Goal: Information Seeking & Learning: Learn about a topic

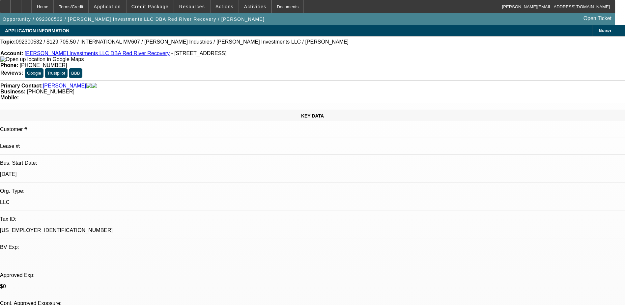
select select "0.15"
select select "0"
select select "2"
select select "0"
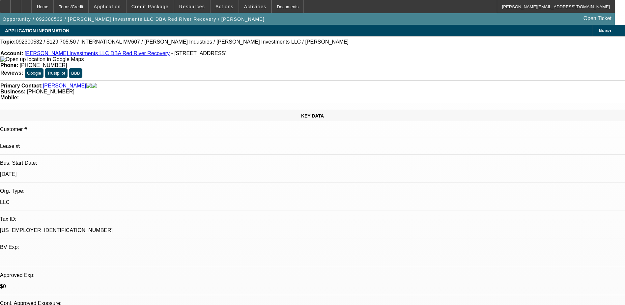
select select "0"
select select "0.15"
select select "0"
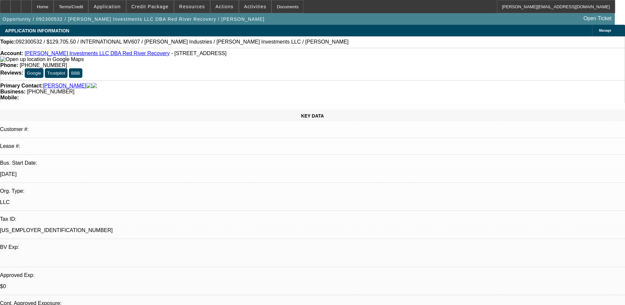
select select "0"
select select "1"
select select "2"
select select "6"
select select "1"
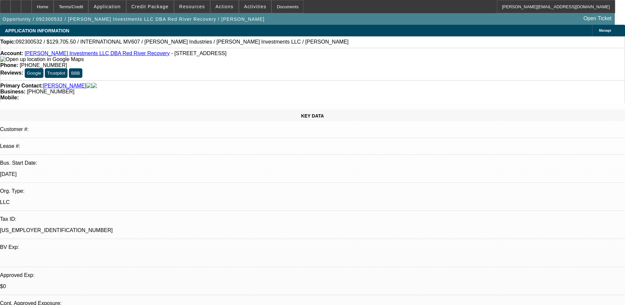
select select "2"
select select "6"
select select "1"
select select "6"
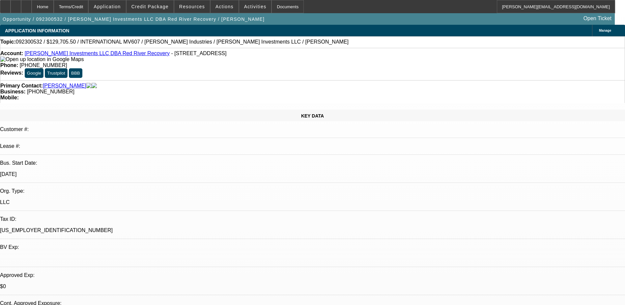
select select "1"
select select "2"
select select "6"
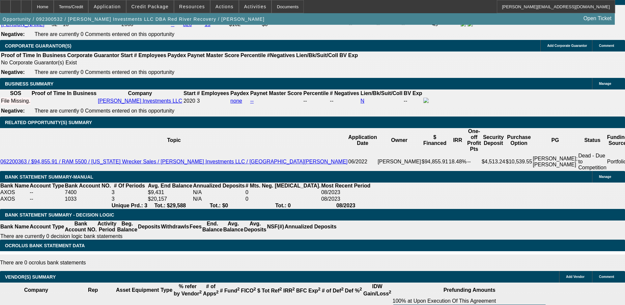
scroll to position [989, 0]
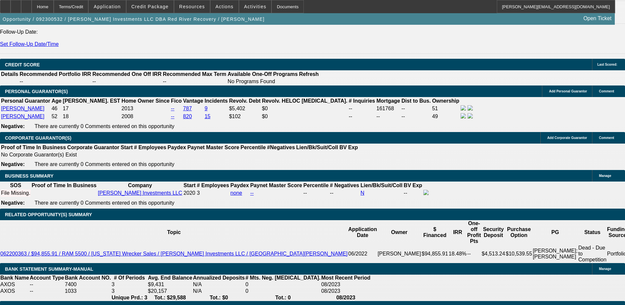
scroll to position [890, 0]
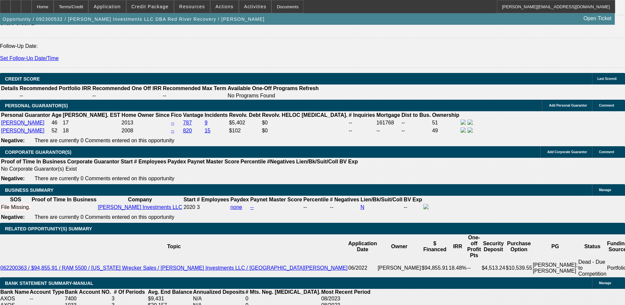
scroll to position [248, 0]
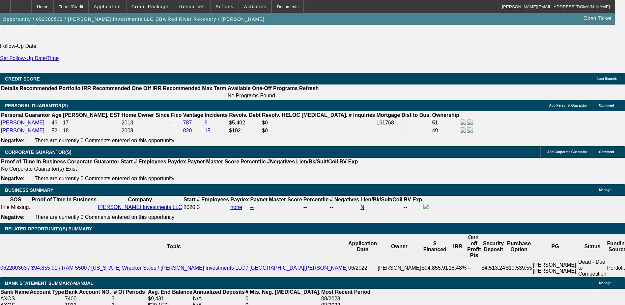
scroll to position [857, 0]
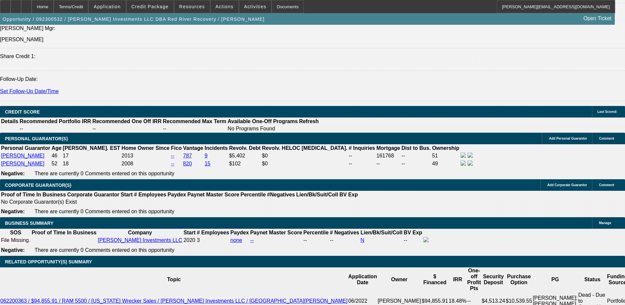
scroll to position [50, 0]
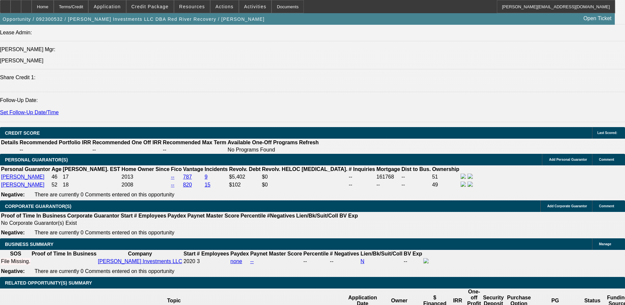
scroll to position [791, 0]
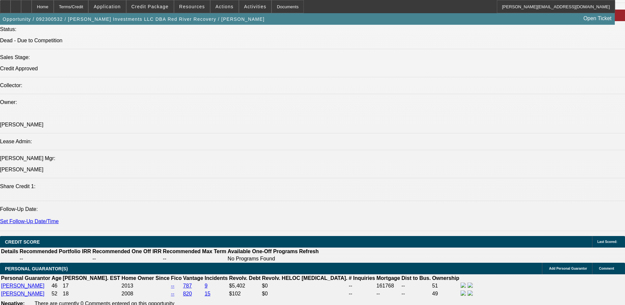
scroll to position [725, 0]
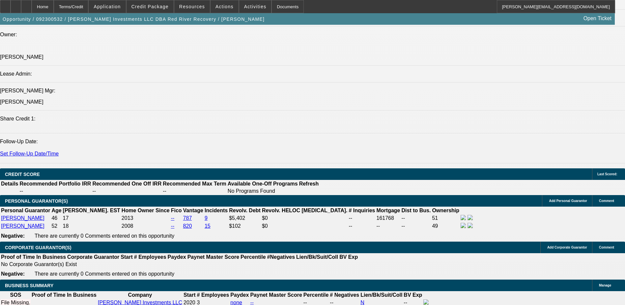
scroll to position [890, 0]
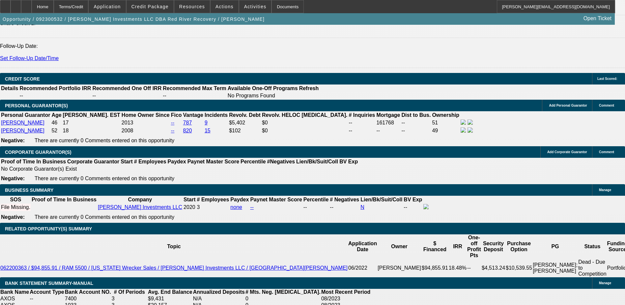
select select "0.15"
select select "0"
select select "2"
select select "0"
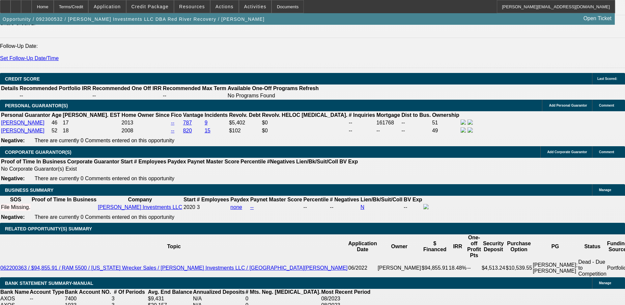
select select "6"
select select "0"
select select "2"
select select "0"
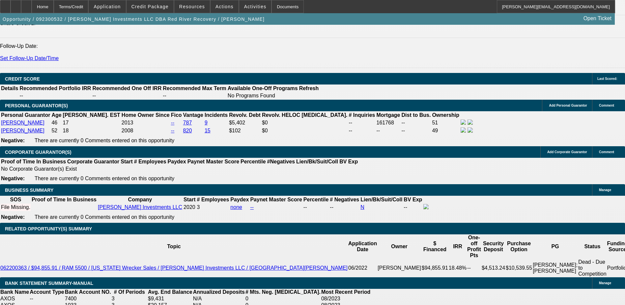
select select "6"
select select "0"
select select "2"
select select "0"
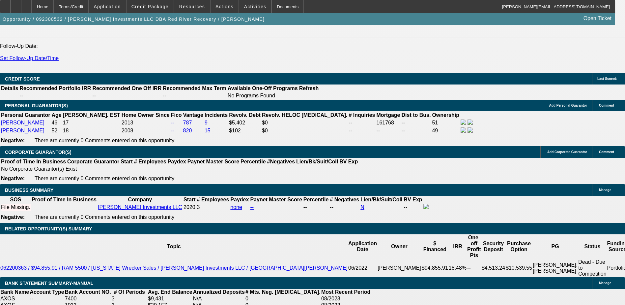
select select "6"
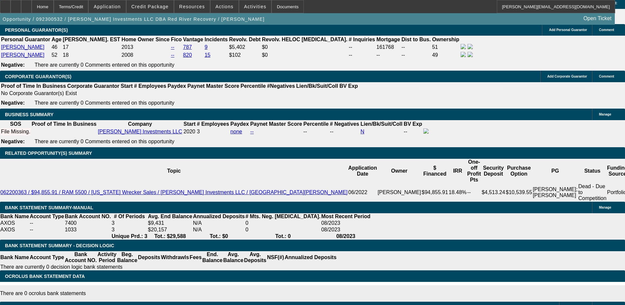
scroll to position [807, 0]
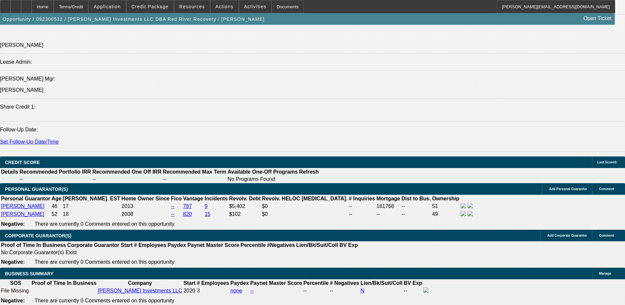
select select "0.15"
select select "0"
select select "2"
select select "0"
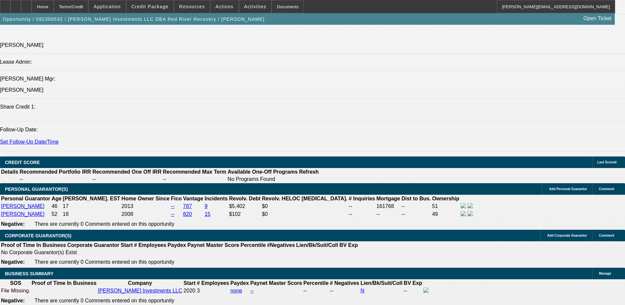
select select "6"
select select "2"
select select "0"
select select "6"
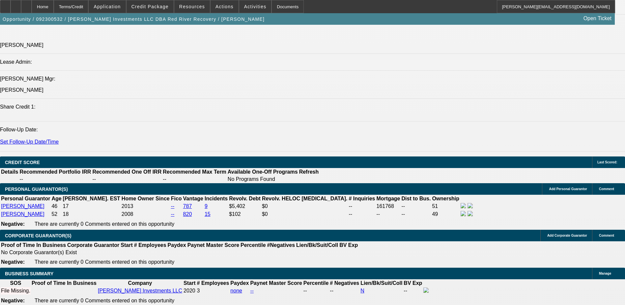
select select "0"
select select "6"
select select "0.15"
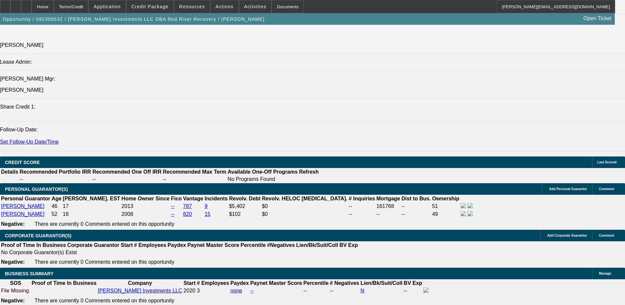
select select "0"
select select "2"
select select "0"
select select "6"
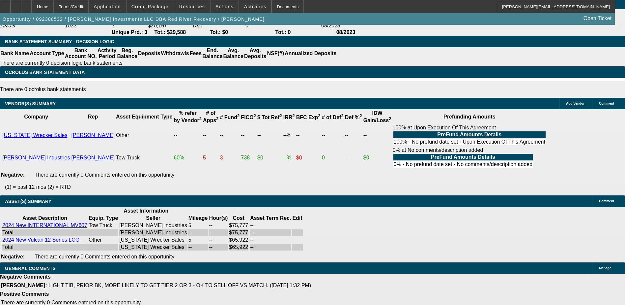
scroll to position [938, 0]
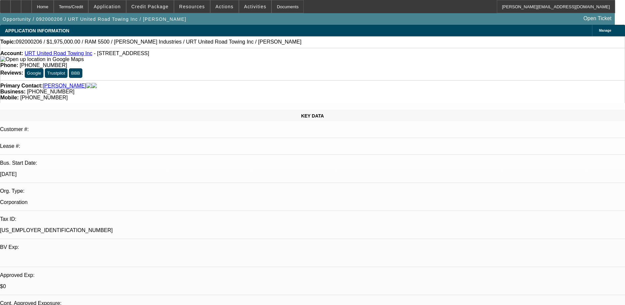
select select "0"
select select "2"
select select "0"
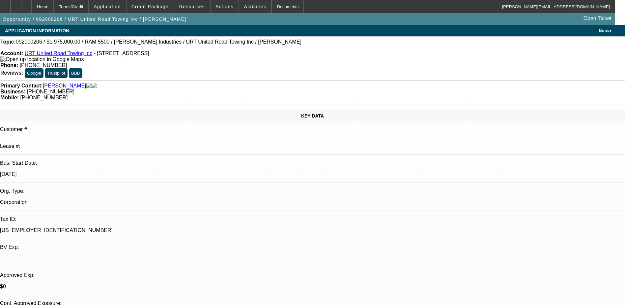
select select "0"
select select "2"
select select "0"
select select "6"
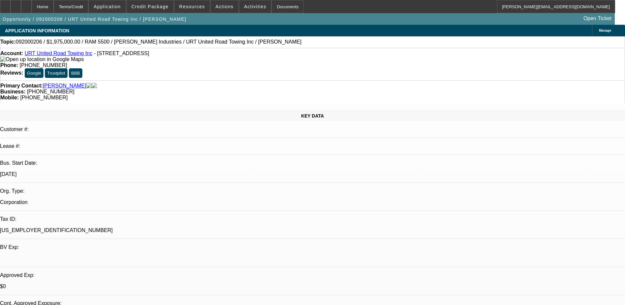
scroll to position [257, 0]
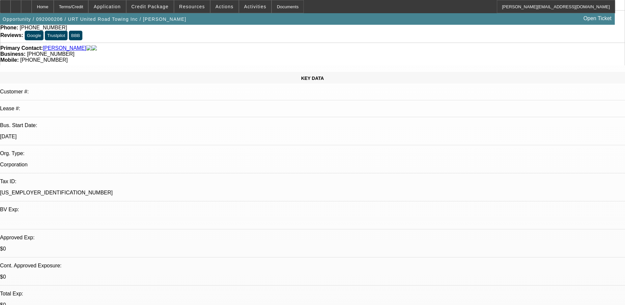
scroll to position [0, 0]
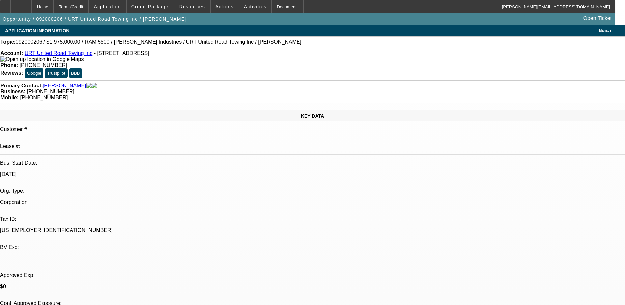
scroll to position [191, 0]
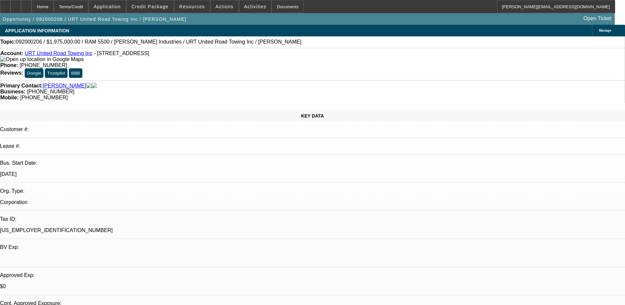
scroll to position [158, 0]
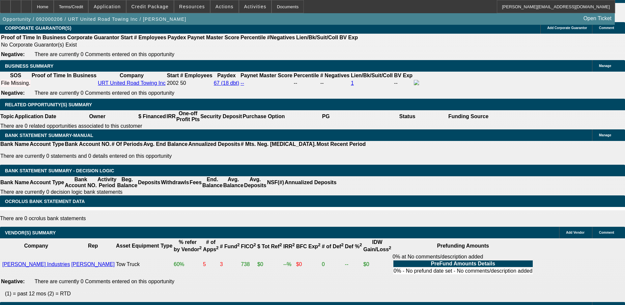
scroll to position [1088, 0]
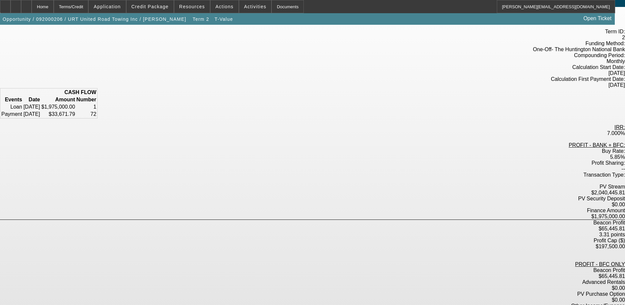
scroll to position [42, 0]
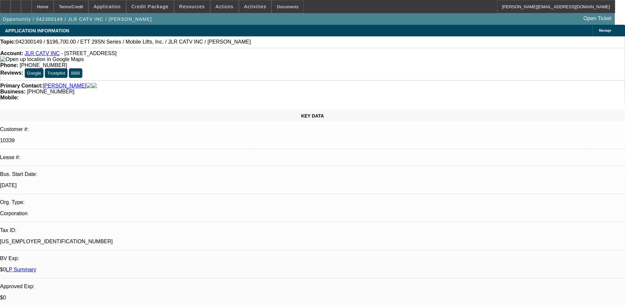
select select "0"
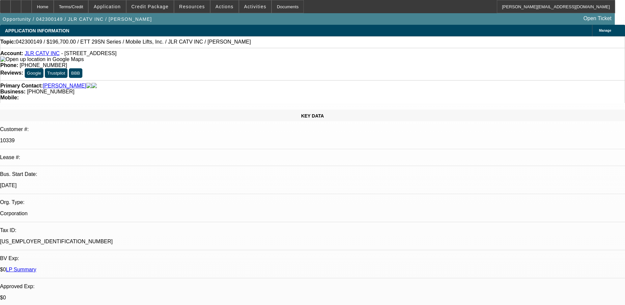
select select "0"
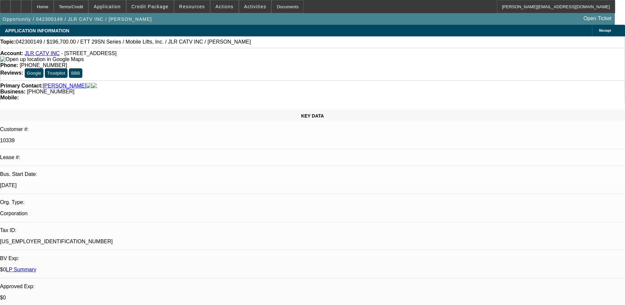
select select "0"
select select "1"
select select "6"
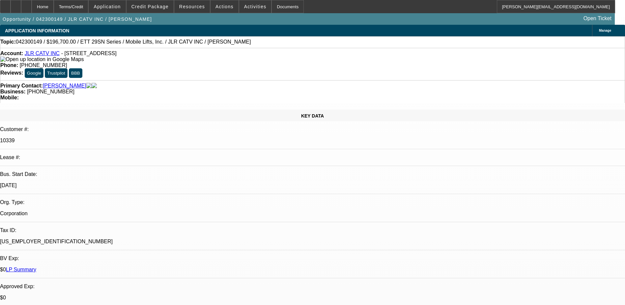
select select "1"
select select "6"
select select "1"
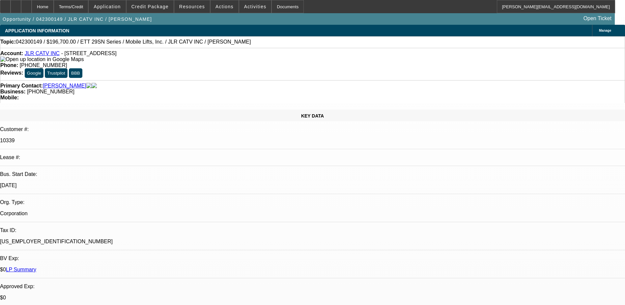
select select "6"
select select "1"
select select "6"
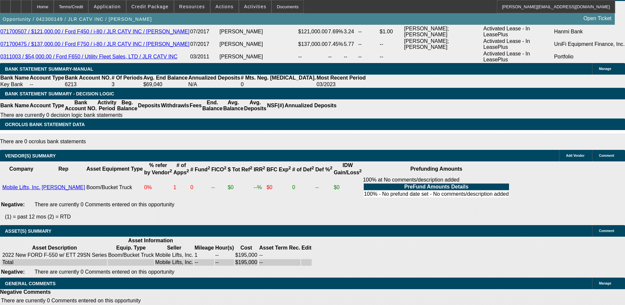
scroll to position [503, 0]
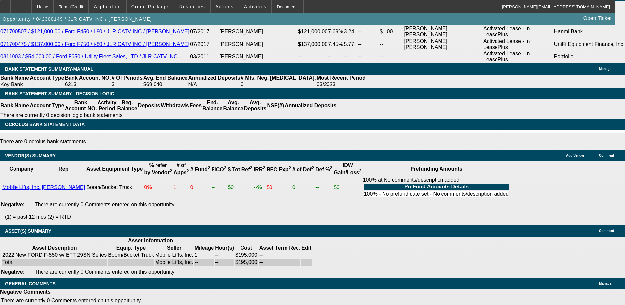
drag, startPoint x: 483, startPoint y: 131, endPoint x: 463, endPoint y: 102, distance: 35.4
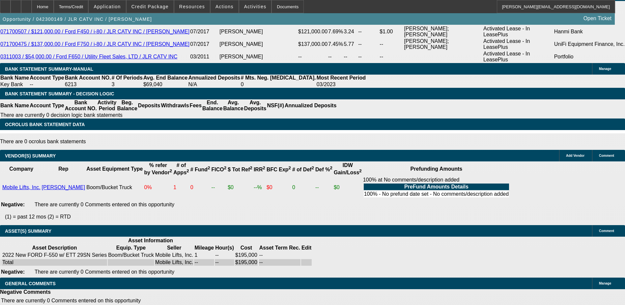
scroll to position [42, 0]
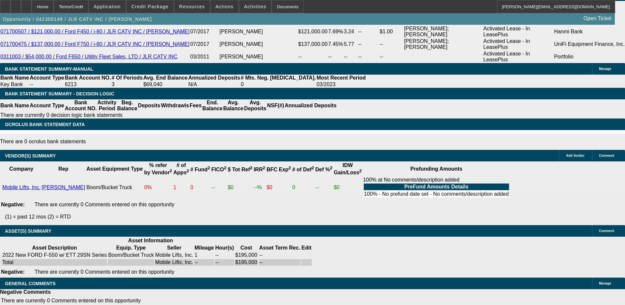
scroll to position [0, 0]
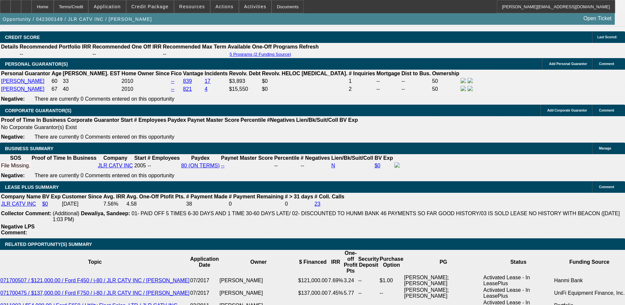
scroll to position [906, 0]
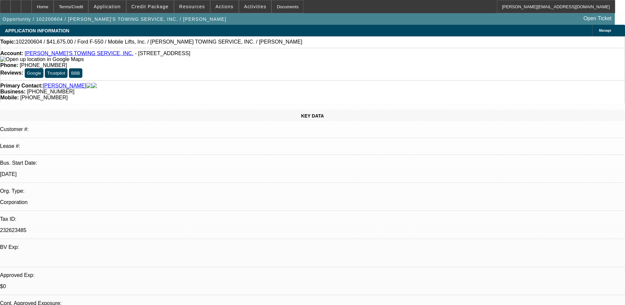
select select "0"
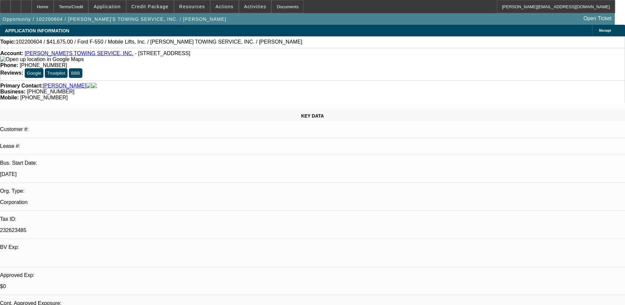
select select "0"
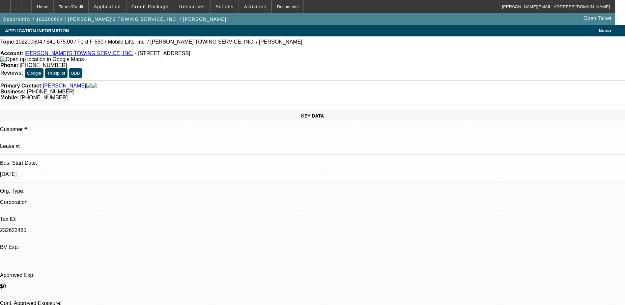
select select "0"
select select "1"
select select "3"
select select "6"
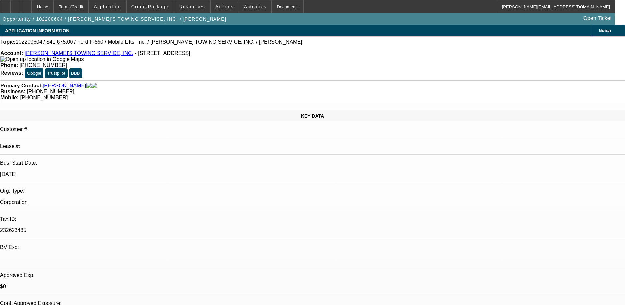
select select "1"
select select "2"
select select "6"
select select "1"
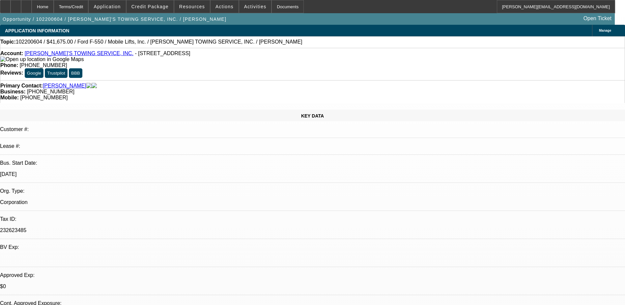
select select "6"
select select "1"
select select "6"
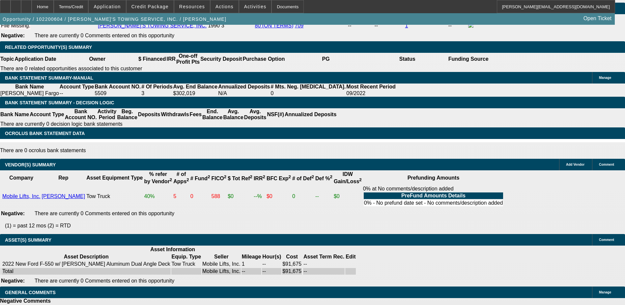
scroll to position [242, 0]
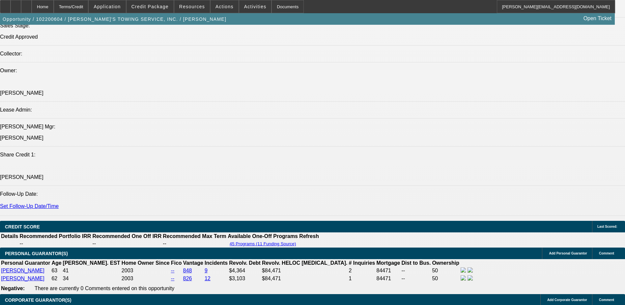
scroll to position [769, 0]
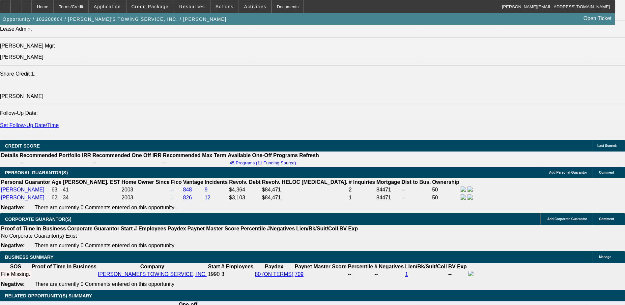
scroll to position [835, 0]
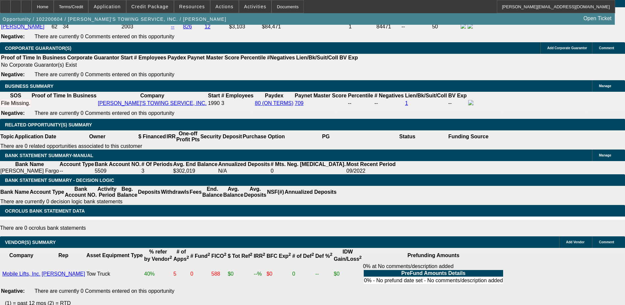
scroll to position [1033, 0]
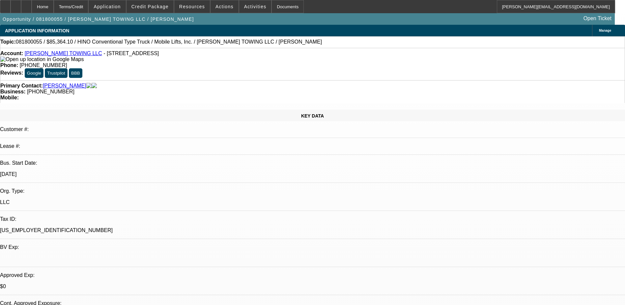
select select "0"
select select "2"
select select "0.1"
select select "0"
select select "2"
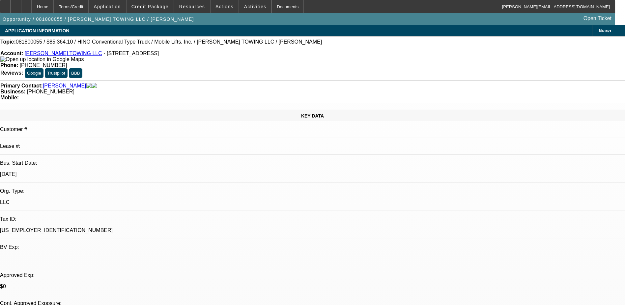
select select "0.1"
select select "0"
select select "0.1"
select select "0"
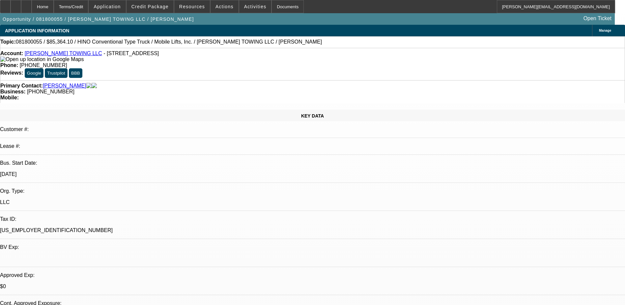
select select "2"
select select "0.1"
select select "1"
select select "2"
select select "4"
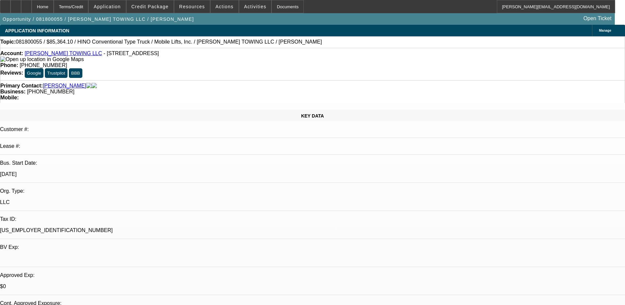
select select "1"
select select "2"
select select "4"
select select "1"
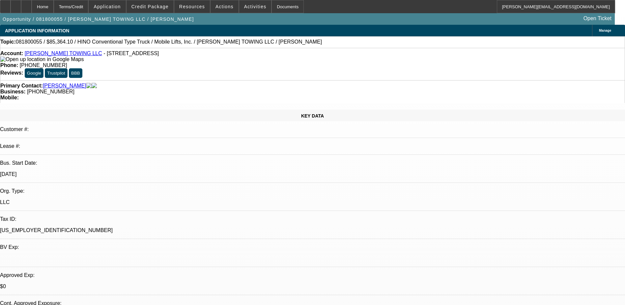
select select "4"
select select "1"
select select "2"
select select "4"
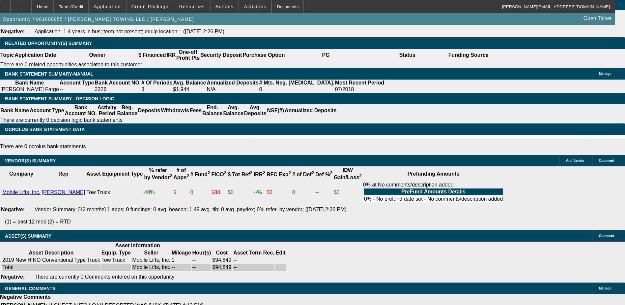
scroll to position [281, 0]
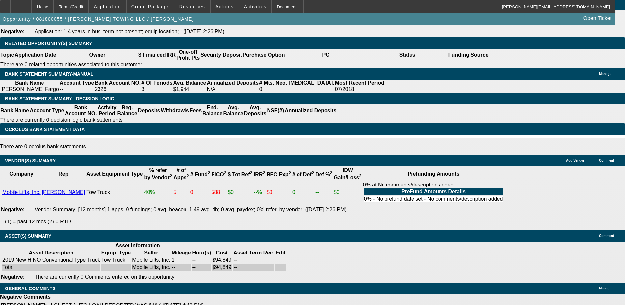
scroll to position [149, 0]
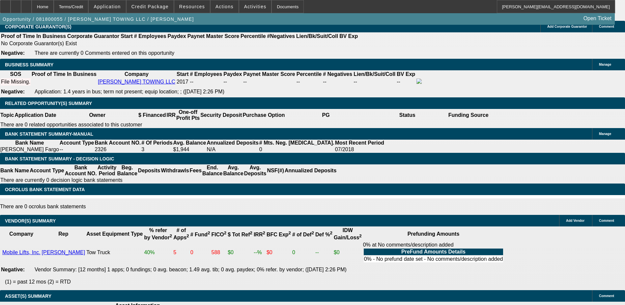
scroll to position [982, 0]
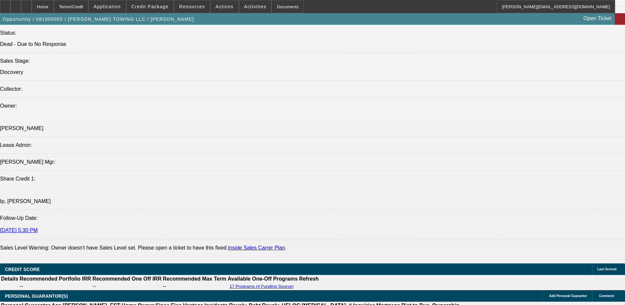
scroll to position [652, 0]
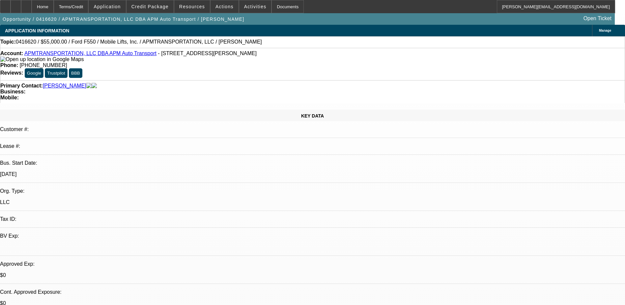
select select "0"
select select "2"
select select "0"
select select "4"
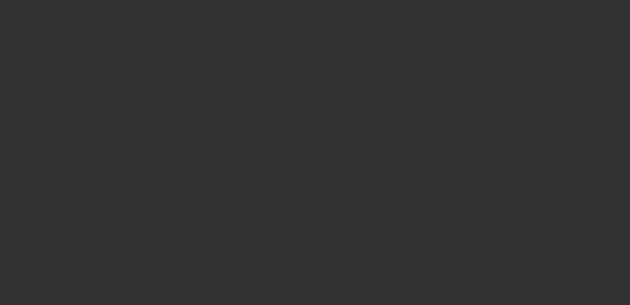
select select "0"
select select "2"
select select "0"
select select "19"
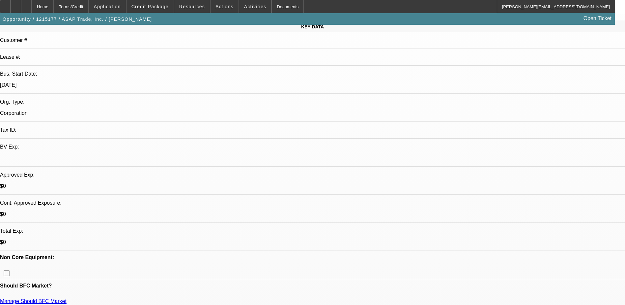
scroll to position [231, 0]
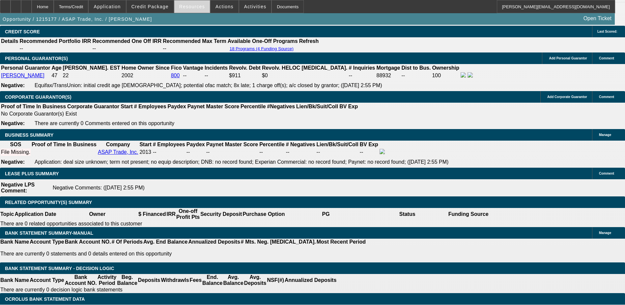
scroll to position [791, 0]
